Goal: Entertainment & Leisure: Browse casually

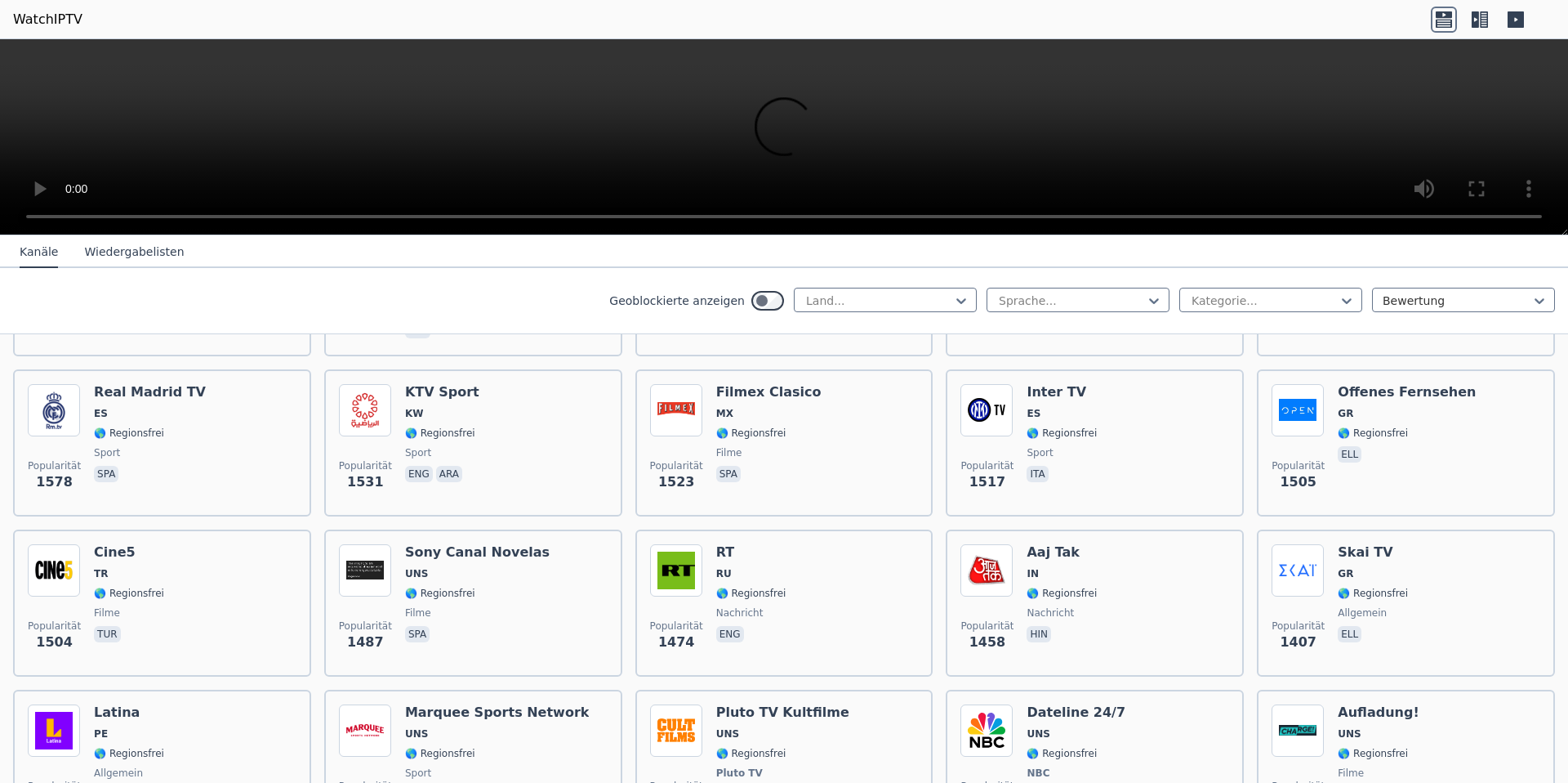
scroll to position [1288, 0]
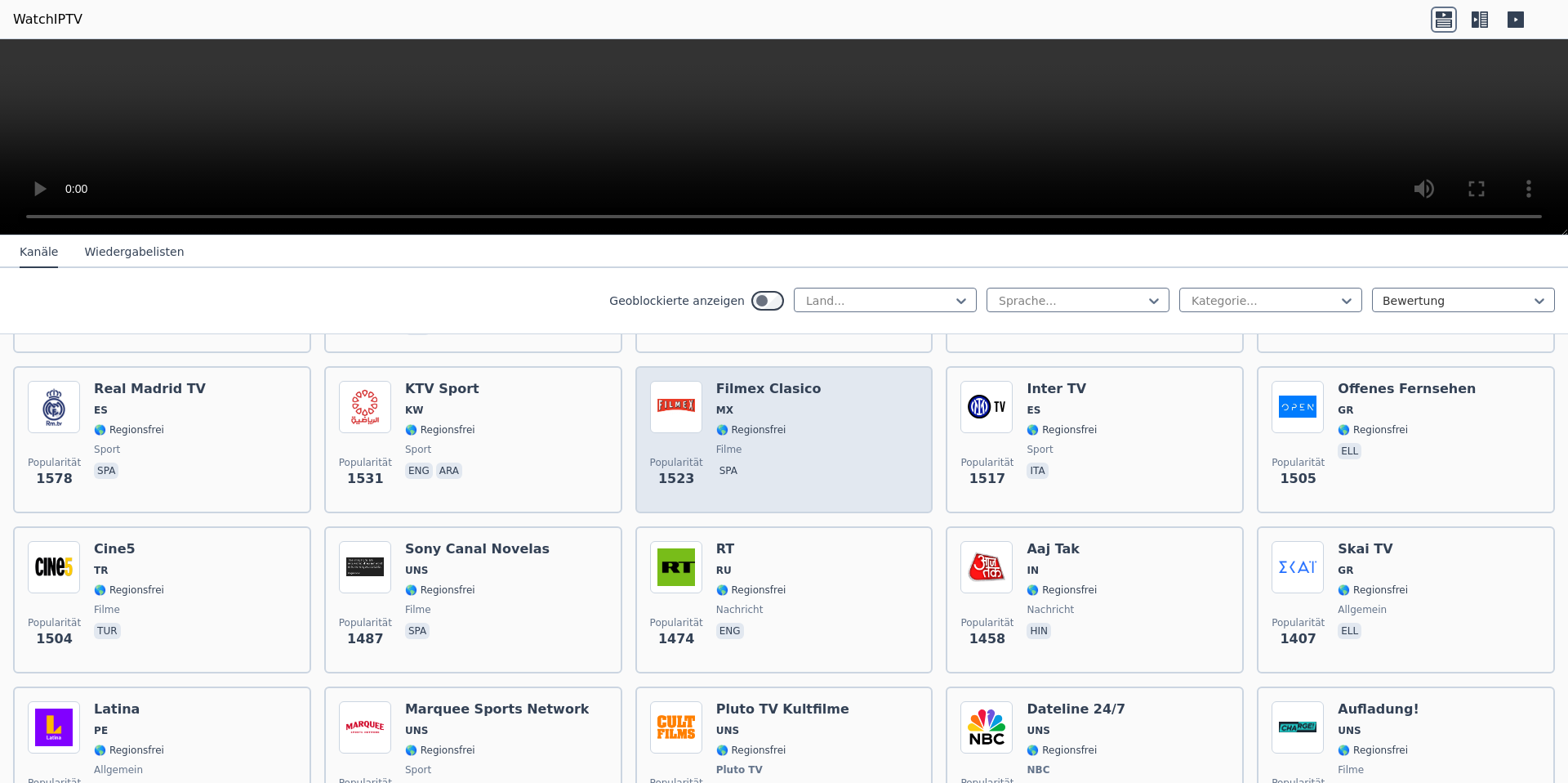
click at [742, 391] on font "Filmex Clasico" at bounding box center [768, 388] width 105 height 15
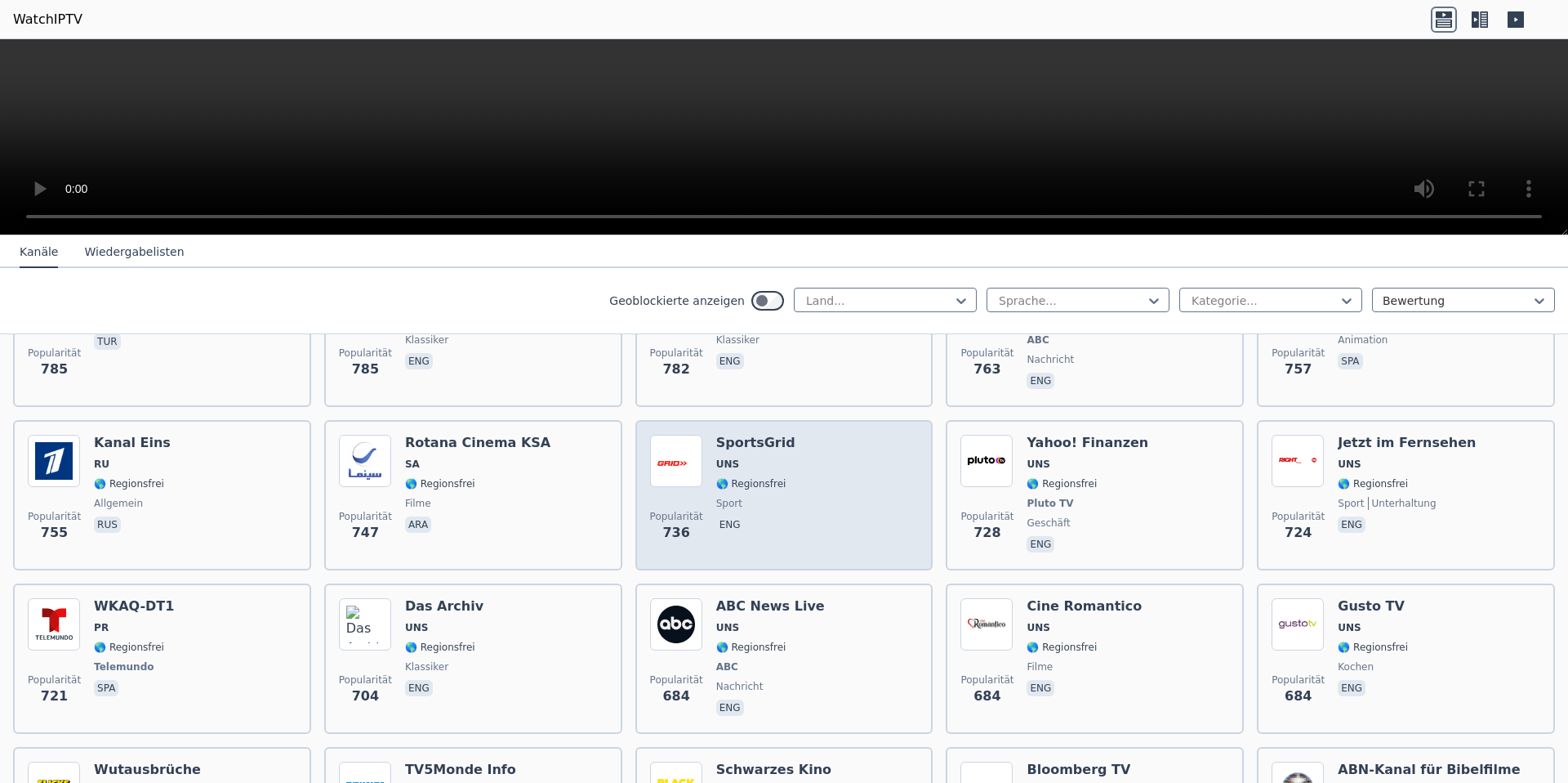
scroll to position [3672, 0]
click at [700, 458] on img at bounding box center [676, 460] width 53 height 53
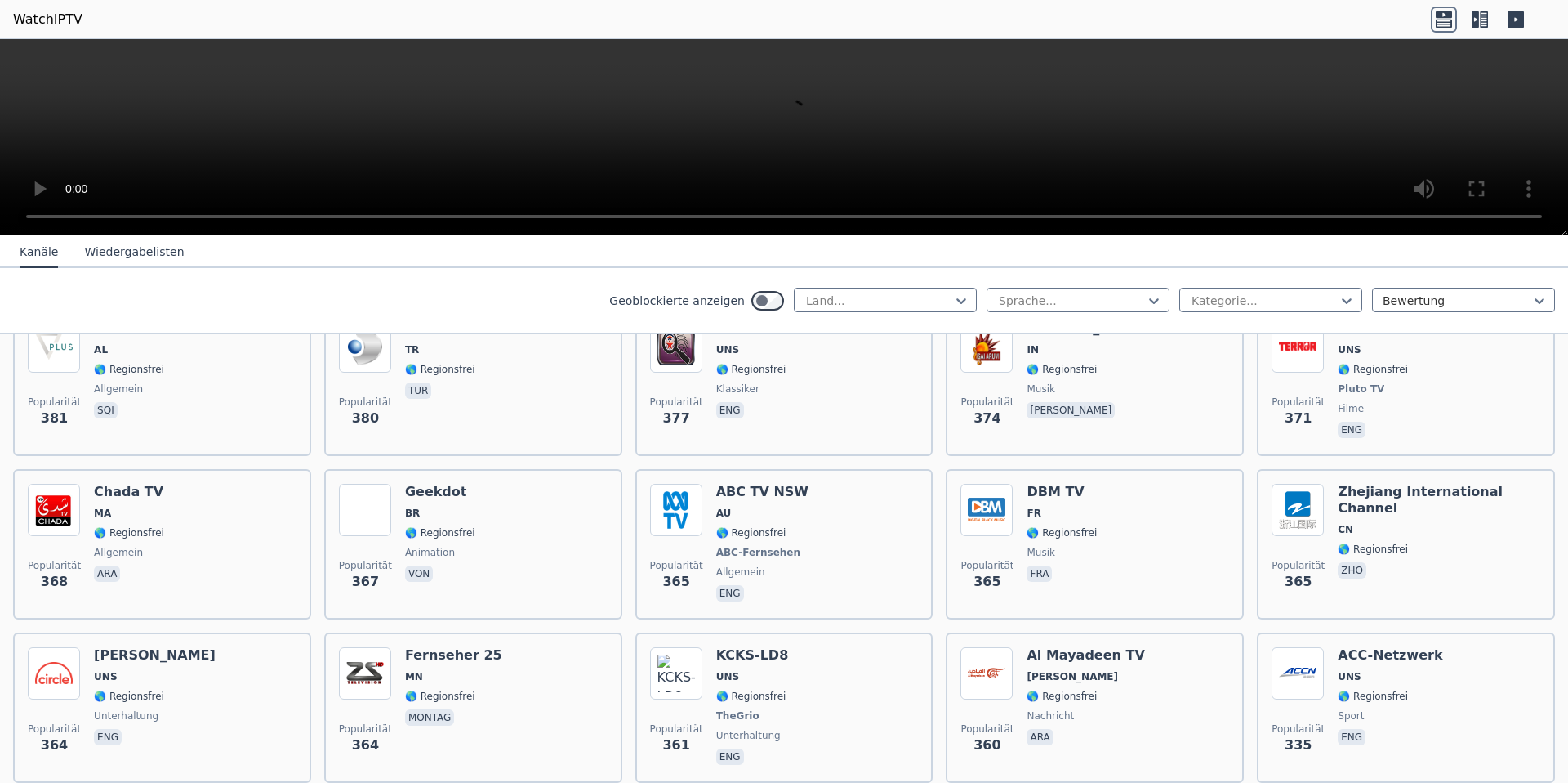
scroll to position [7928, 0]
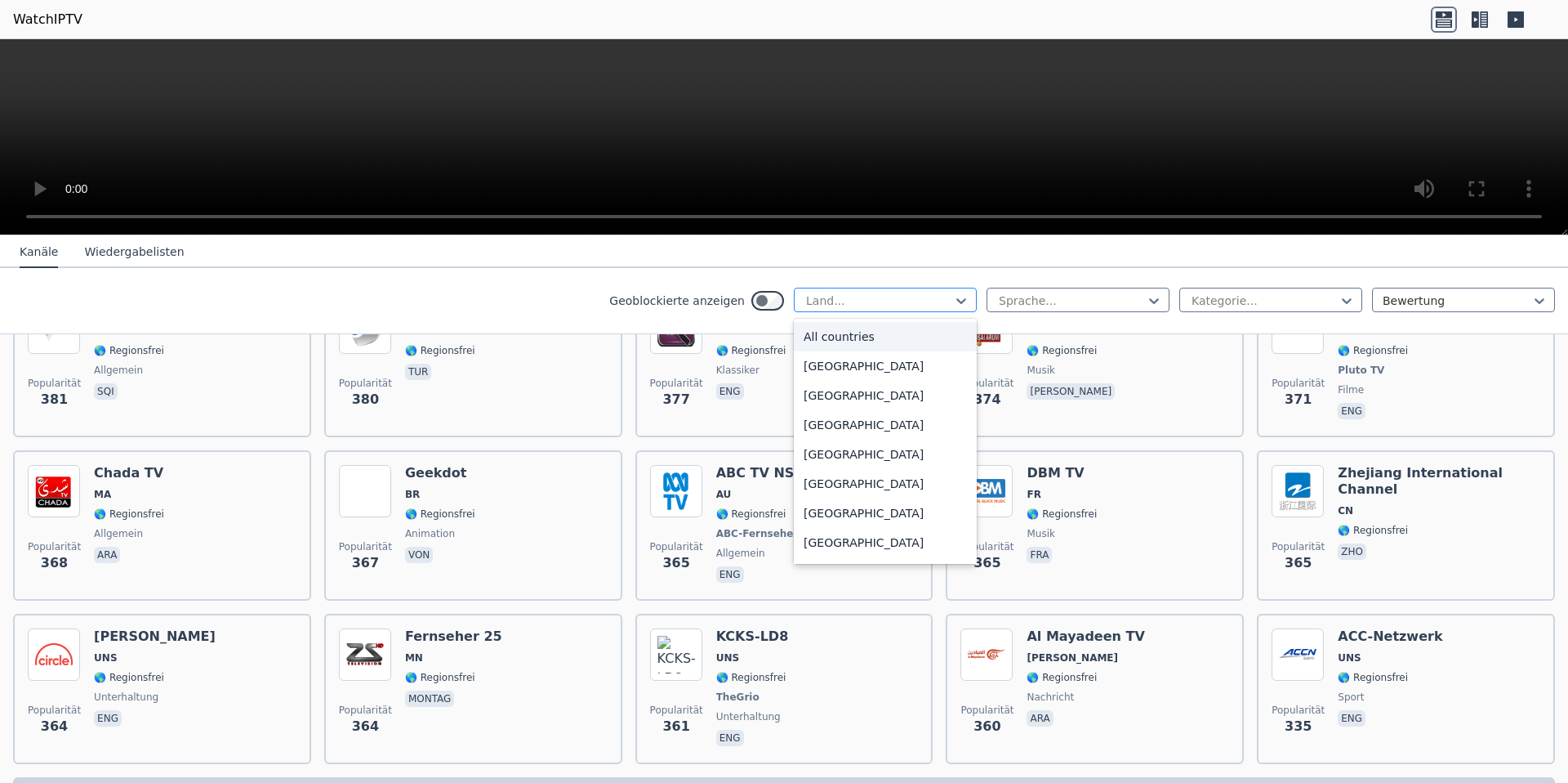
click at [947, 299] on div at bounding box center [879, 300] width 149 height 16
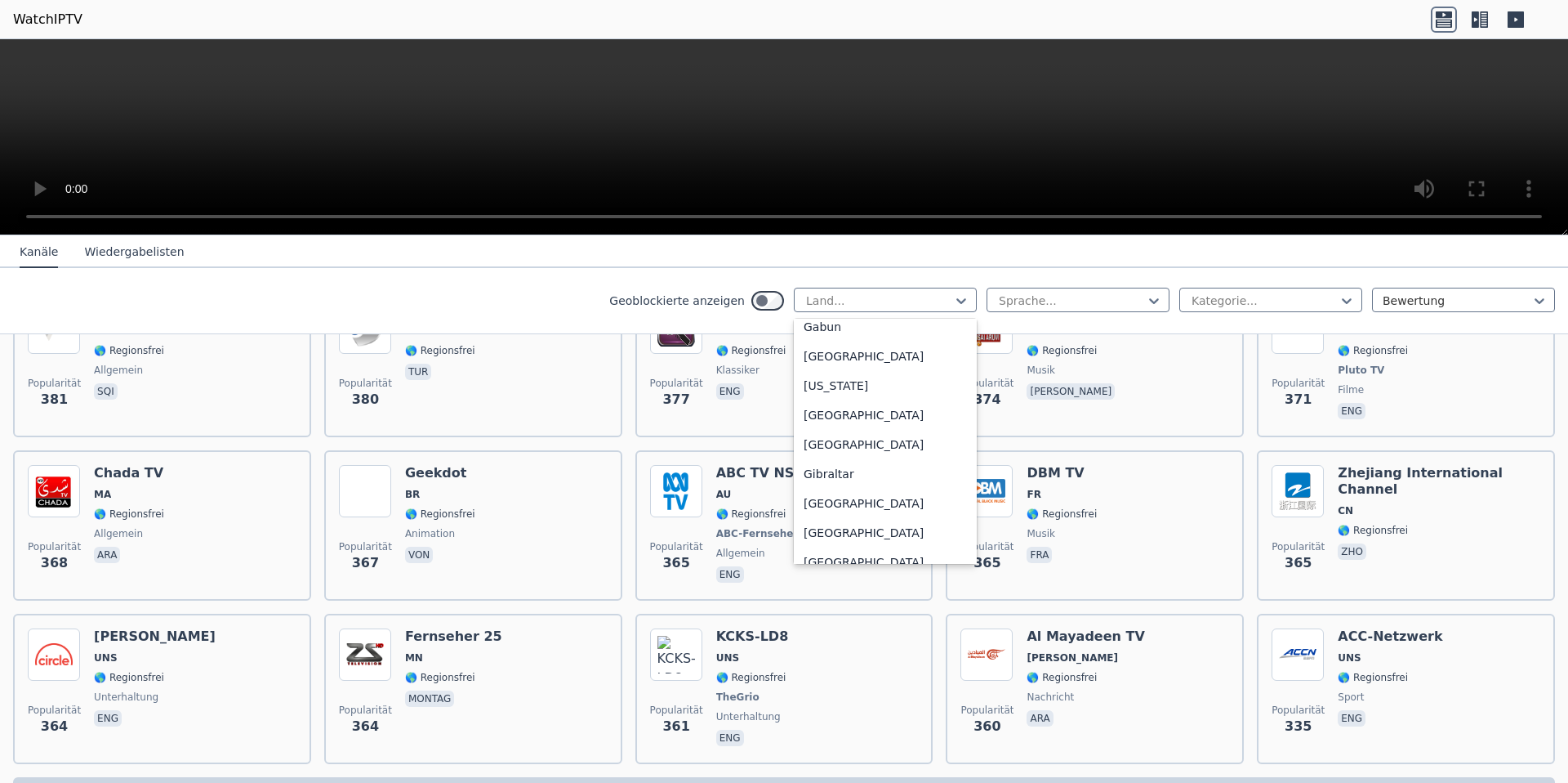
scroll to position [2028, 0]
click at [850, 417] on font "[GEOGRAPHIC_DATA]" at bounding box center [864, 414] width 120 height 13
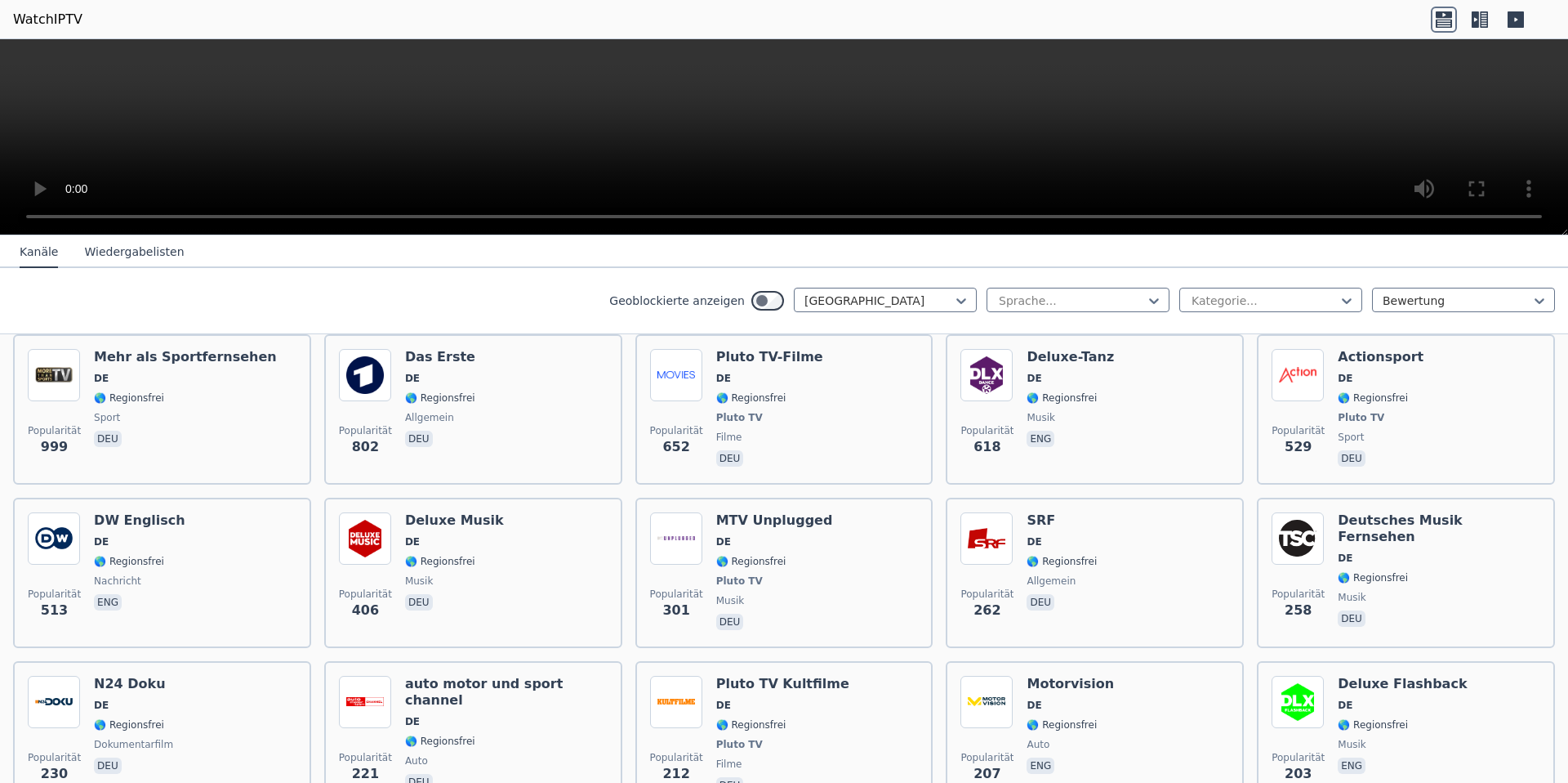
scroll to position [200, 0]
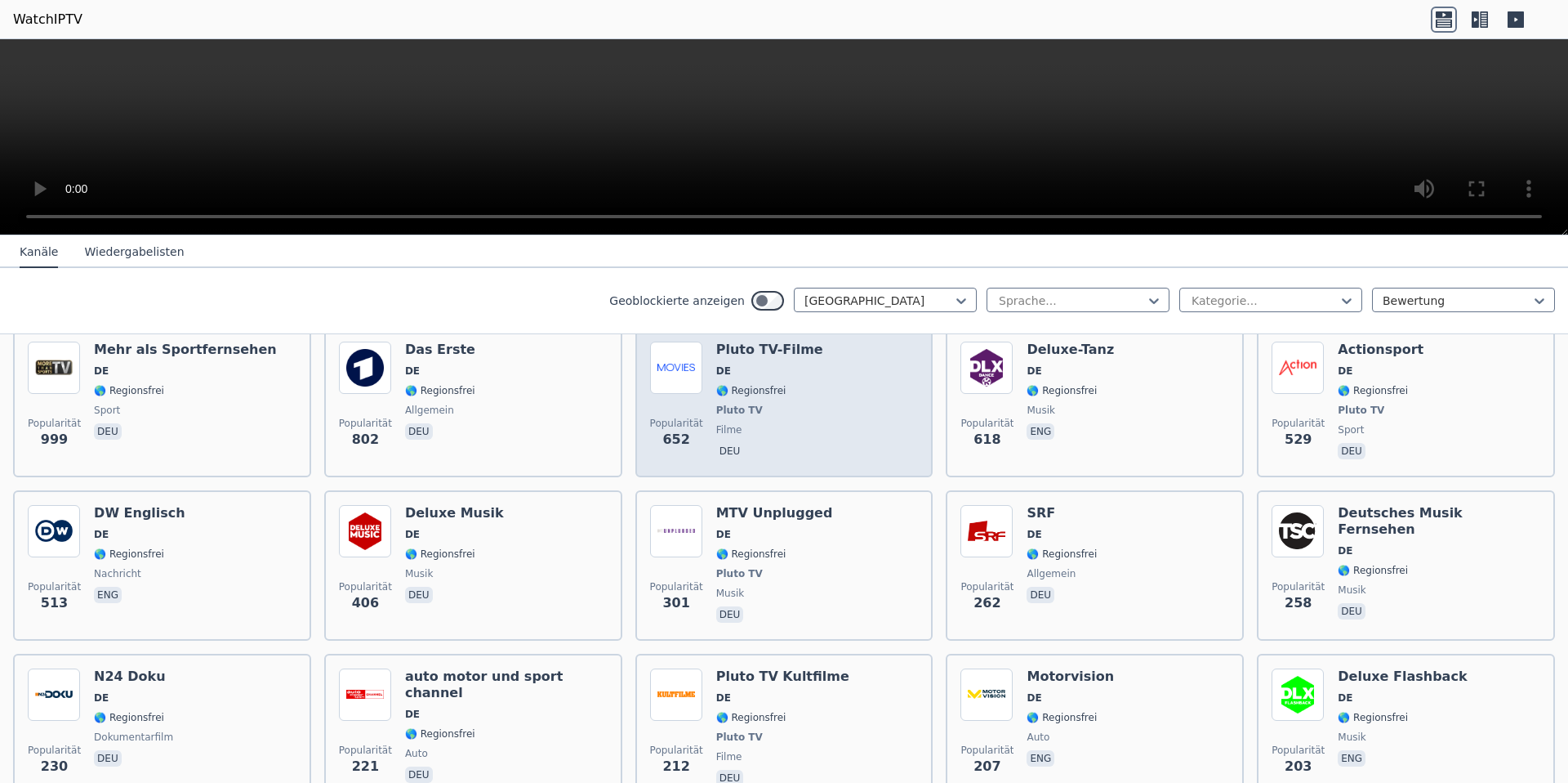
click at [803, 414] on span "Pluto TV" at bounding box center [769, 410] width 107 height 13
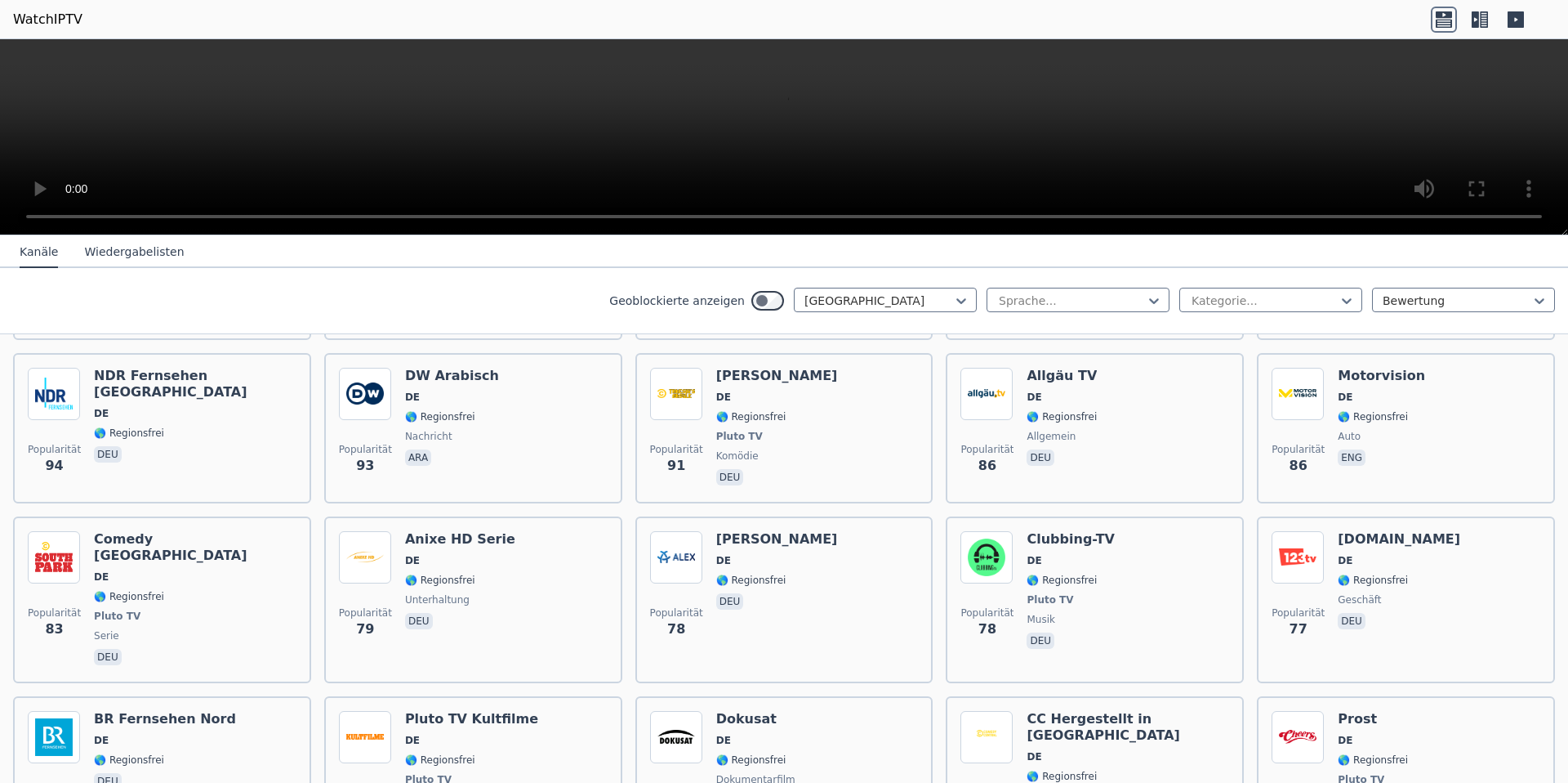
scroll to position [1665, 0]
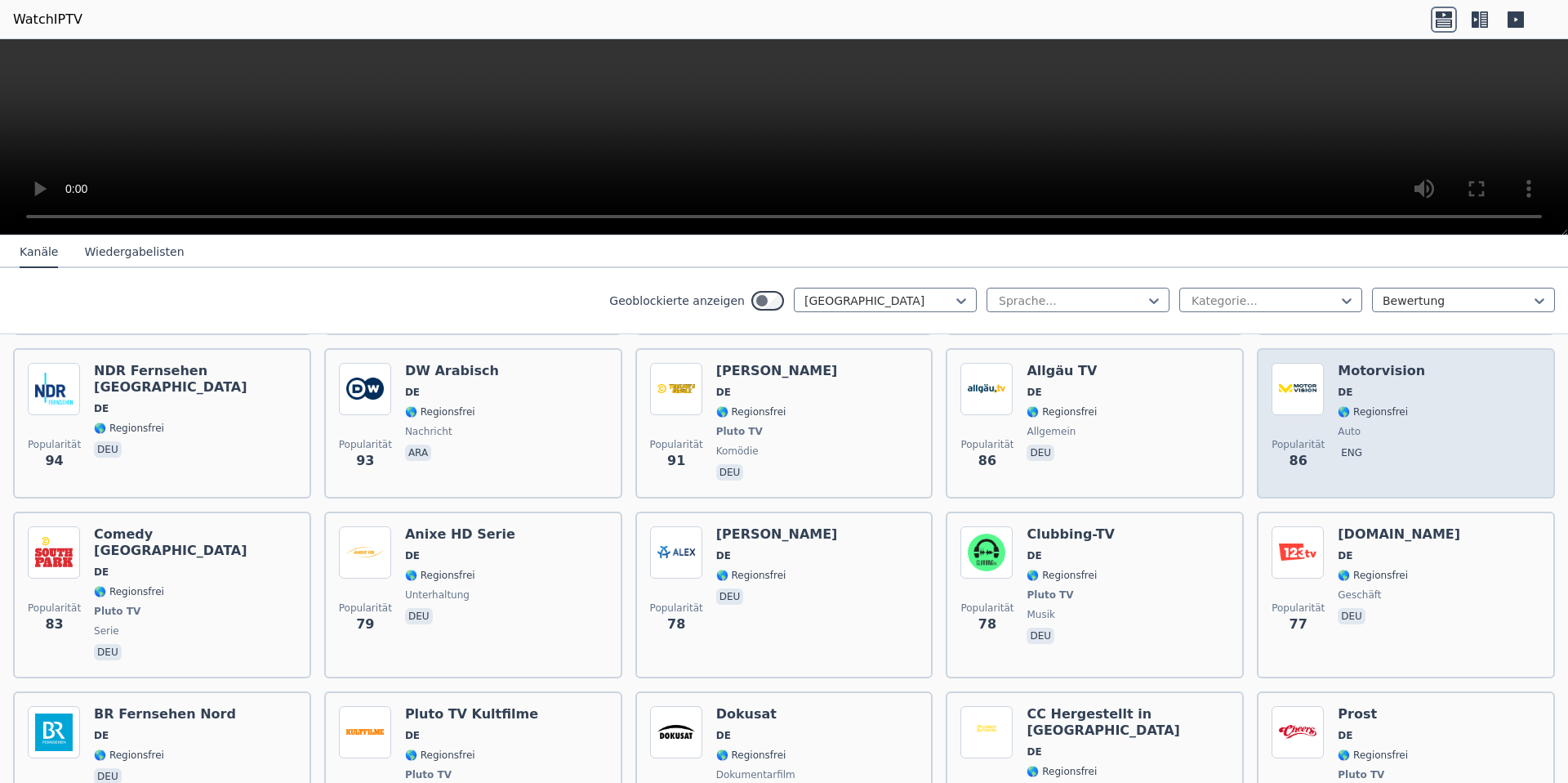
click at [1323, 362] on div "Popularität 86 Motorvision DE 🌎 Regionsfrei Auto eng" at bounding box center [1406, 423] width 268 height 120
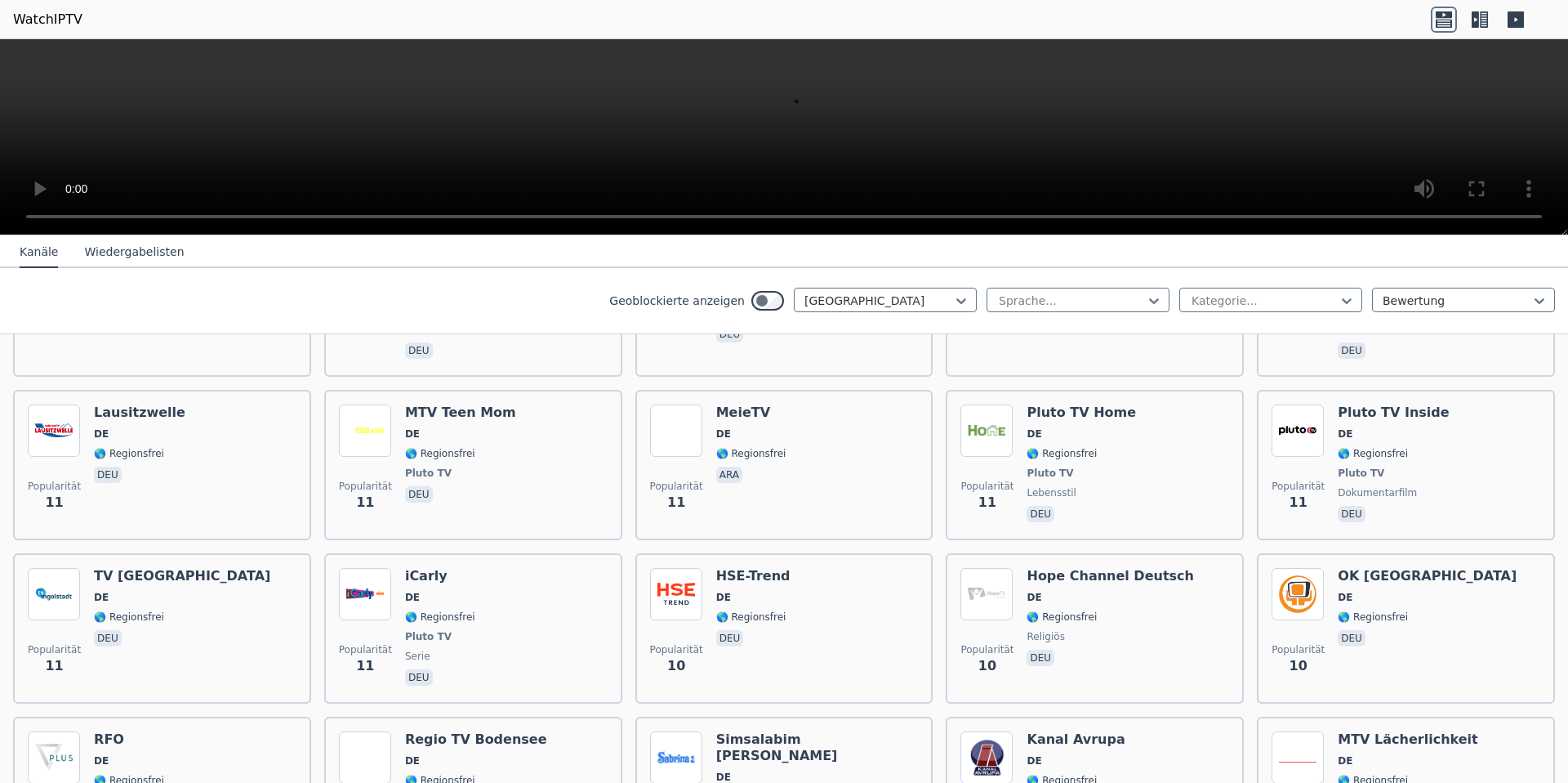
scroll to position [7671, 0]
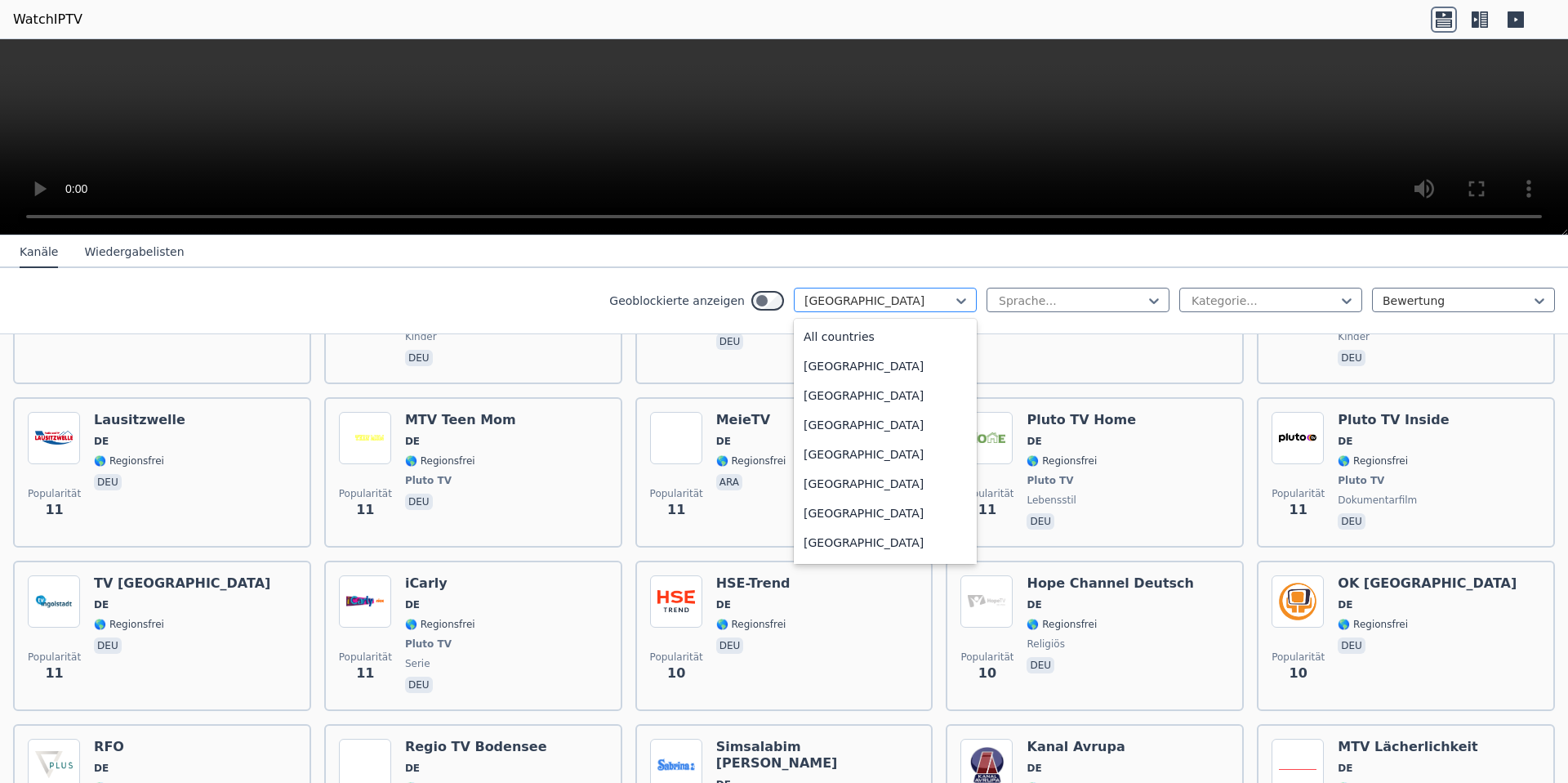
click at [891, 294] on div at bounding box center [879, 300] width 149 height 16
click at [868, 469] on div "[GEOGRAPHIC_DATA]" at bounding box center [885, 484] width 183 height 30
